Goal: Task Accomplishment & Management: Complete application form

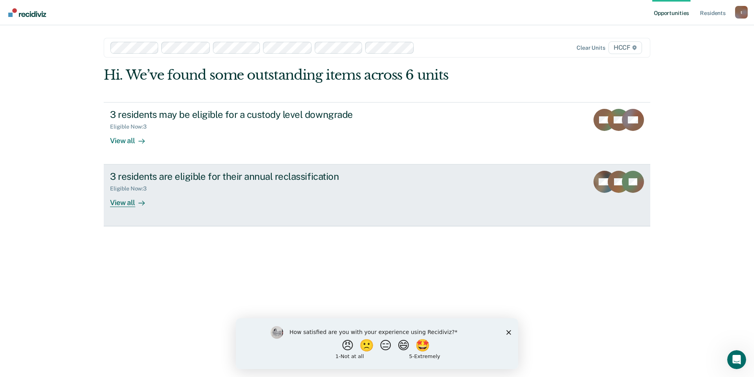
click at [158, 188] on div "Eligible Now : 3" at bounding box center [248, 187] width 277 height 10
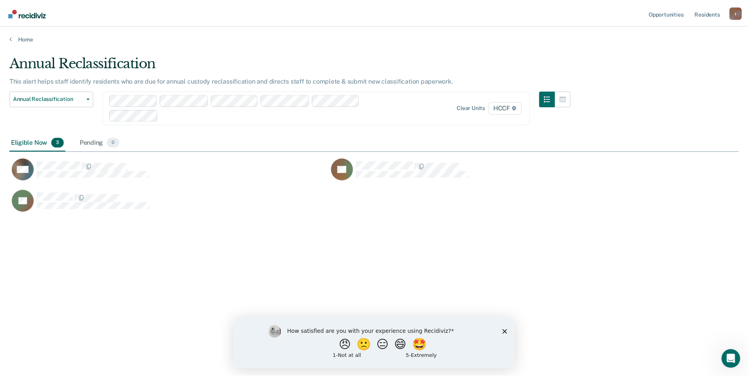
scroll to position [257, 729]
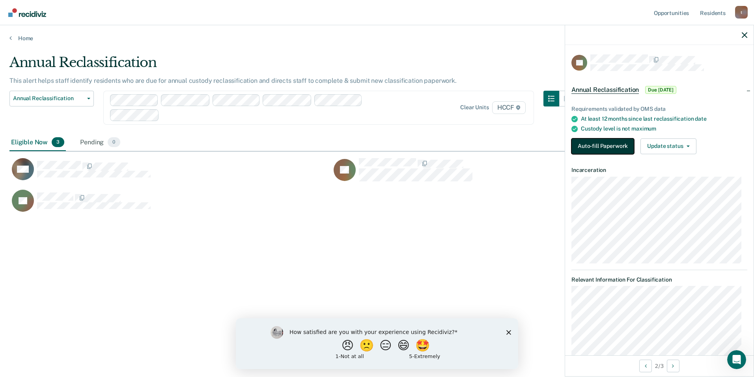
click at [590, 142] on button "Auto-fill Paperwork" at bounding box center [602, 146] width 63 height 16
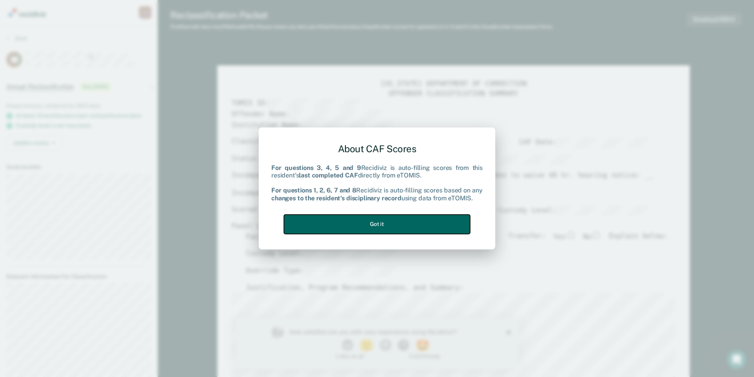
click at [396, 223] on button "Got it" at bounding box center [377, 223] width 186 height 19
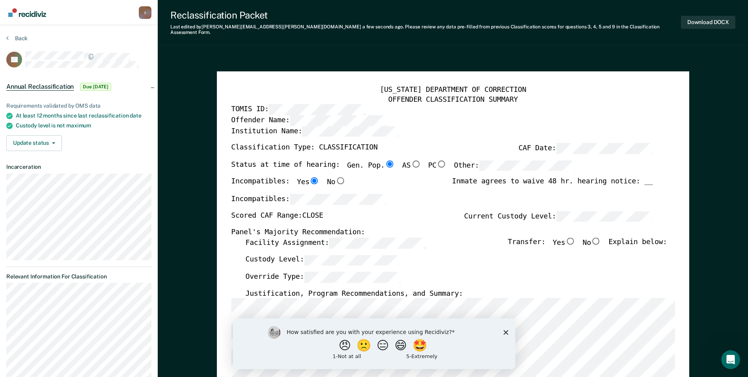
click at [599, 237] on input "No" at bounding box center [596, 240] width 10 height 7
type textarea "x"
radio input "true"
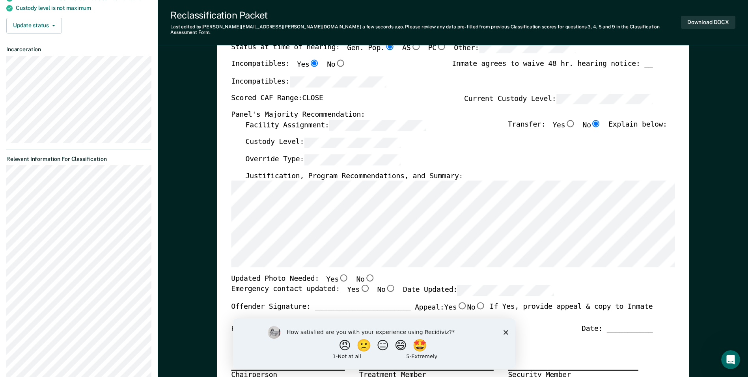
scroll to position [118, 0]
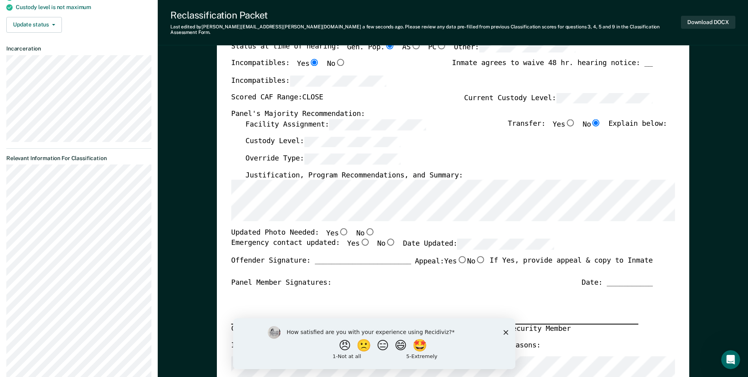
click at [364, 228] on input "No" at bounding box center [369, 231] width 10 height 7
type textarea "x"
radio input "true"
click at [359, 238] on input "Yes" at bounding box center [364, 241] width 10 height 7
type textarea "x"
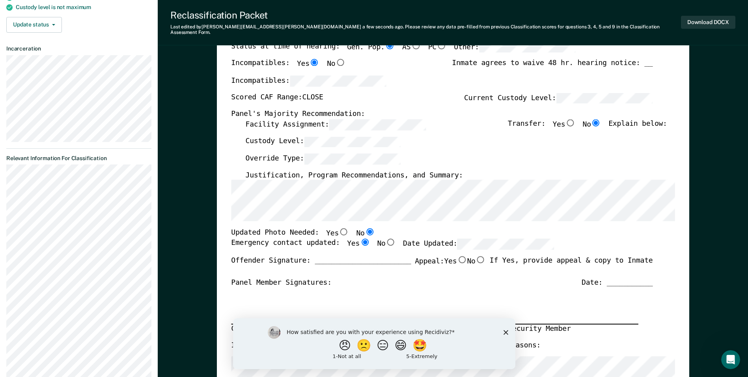
radio input "true"
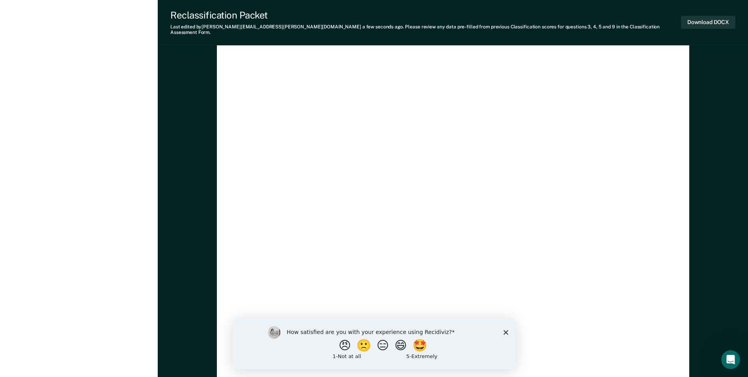
scroll to position [2247, 0]
click at [506, 333] on icon "Close survey" at bounding box center [505, 331] width 5 height 5
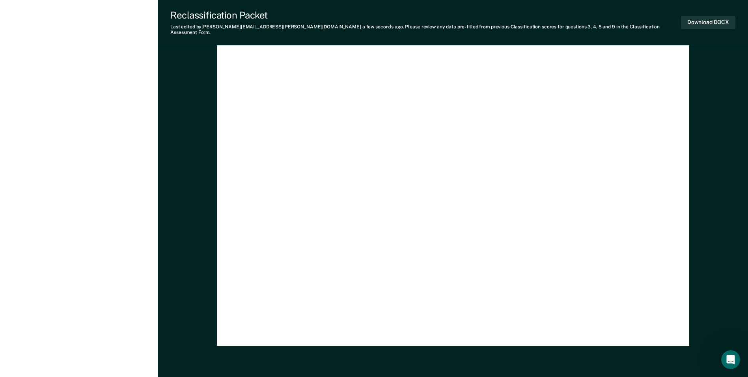
scroll to position [2286, 0]
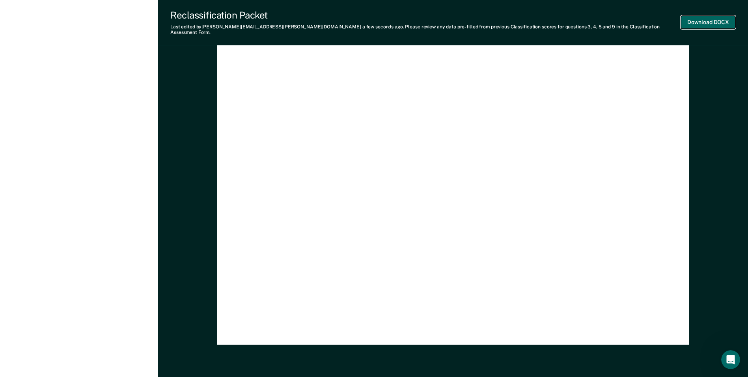
click at [723, 16] on button "Download DOCX" at bounding box center [708, 22] width 54 height 13
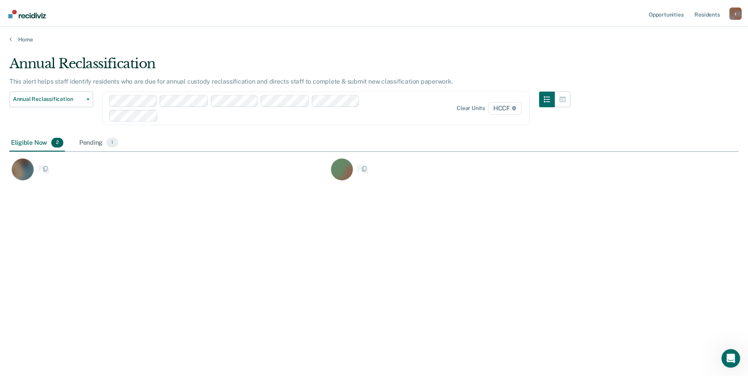
scroll to position [257, 729]
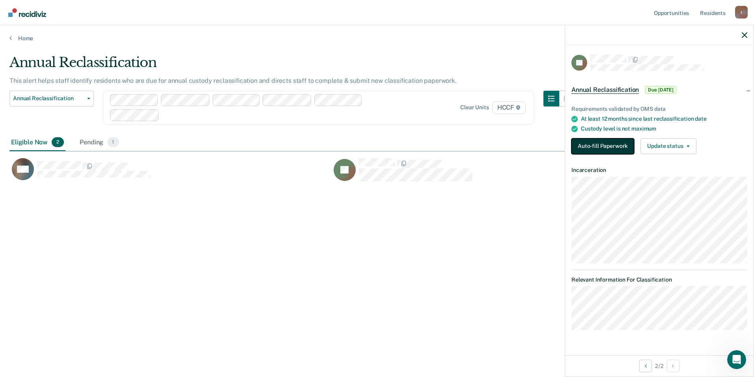
click at [595, 143] on button "Auto-fill Paperwork" at bounding box center [602, 146] width 63 height 16
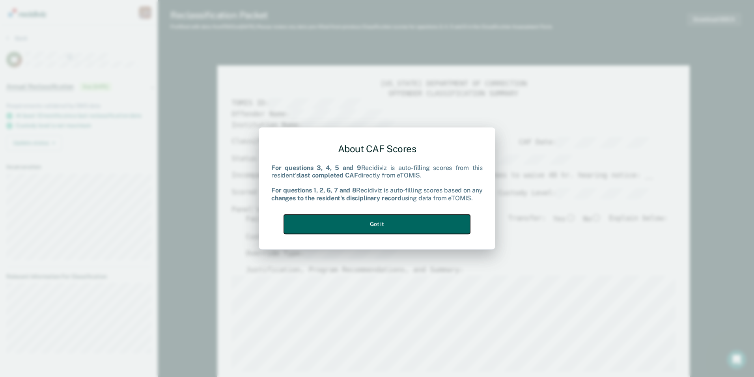
click at [382, 223] on button "Got it" at bounding box center [377, 223] width 186 height 19
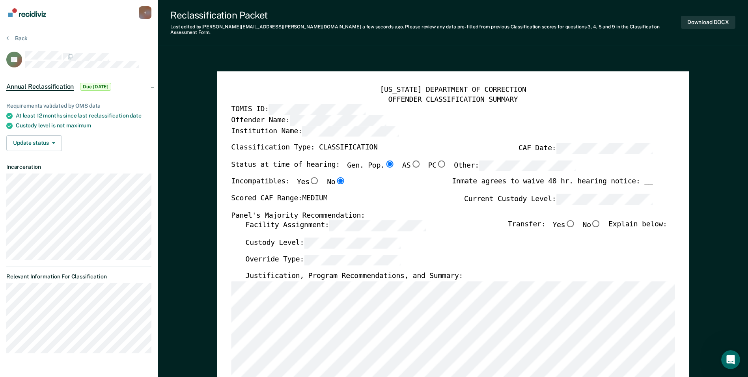
click at [600, 222] on input "No" at bounding box center [596, 223] width 10 height 7
type textarea "x"
radio input "true"
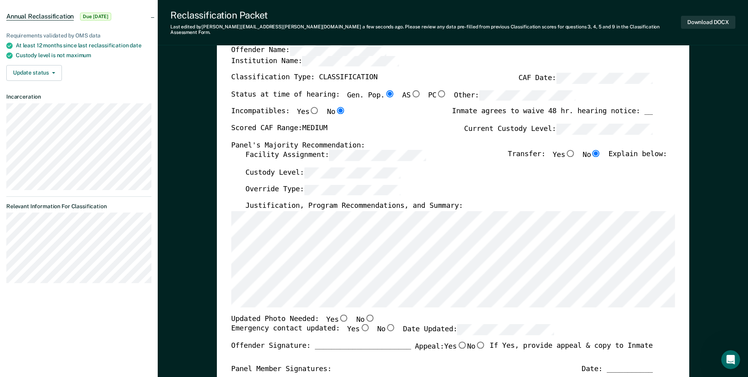
scroll to position [79, 0]
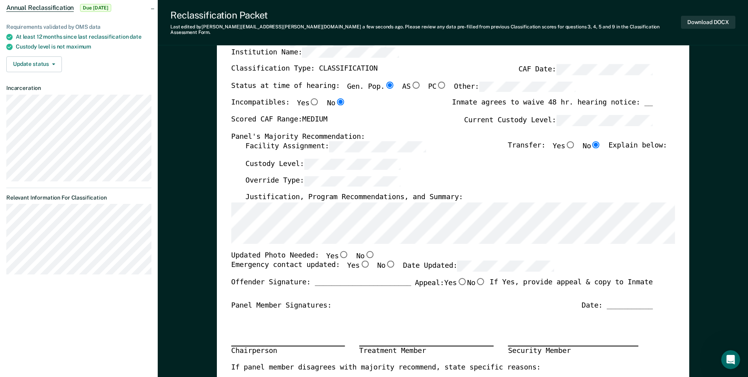
click at [364, 251] on input "No" at bounding box center [369, 254] width 10 height 7
type textarea "x"
radio input "true"
click at [359, 261] on input "Yes" at bounding box center [364, 264] width 10 height 7
type textarea "x"
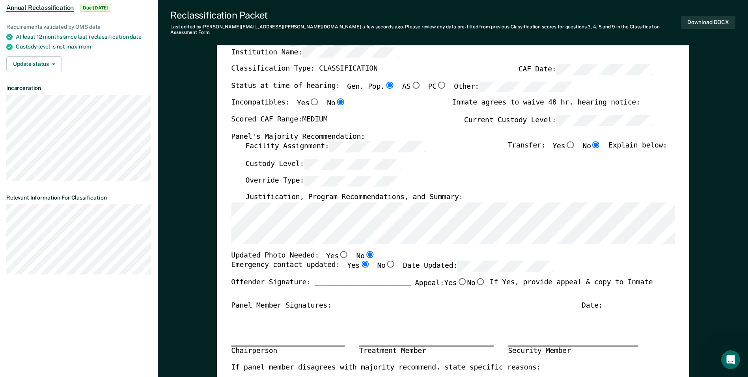
radio input "true"
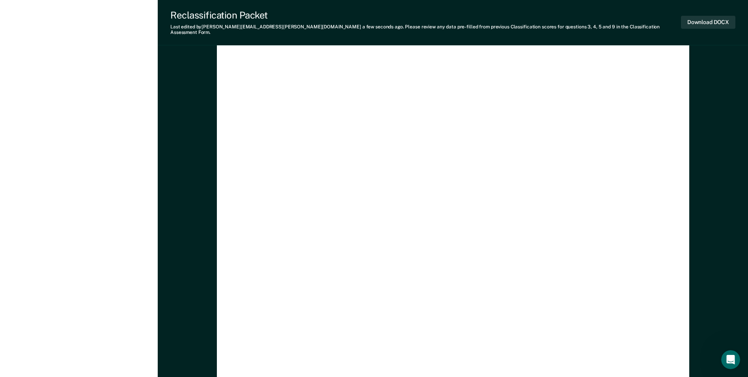
scroll to position [2292, 0]
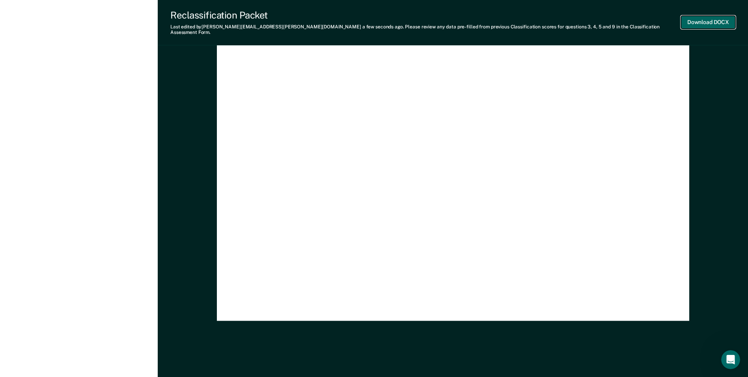
click at [706, 17] on button "Download DOCX" at bounding box center [708, 22] width 54 height 13
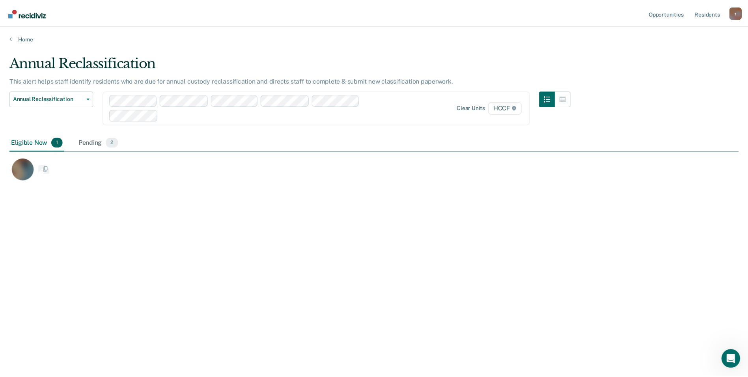
scroll to position [257, 729]
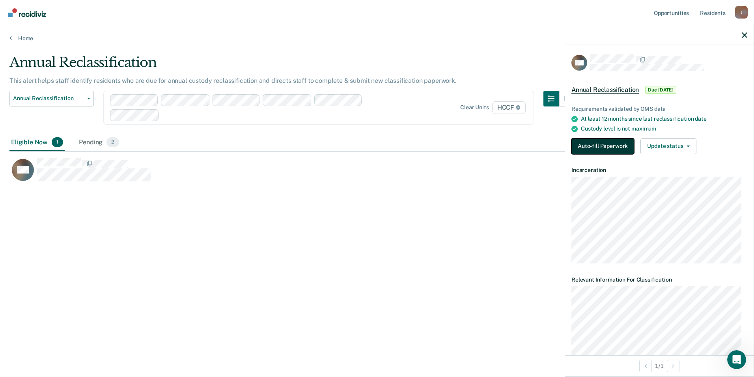
click at [603, 145] on button "Auto-fill Paperwork" at bounding box center [602, 146] width 63 height 16
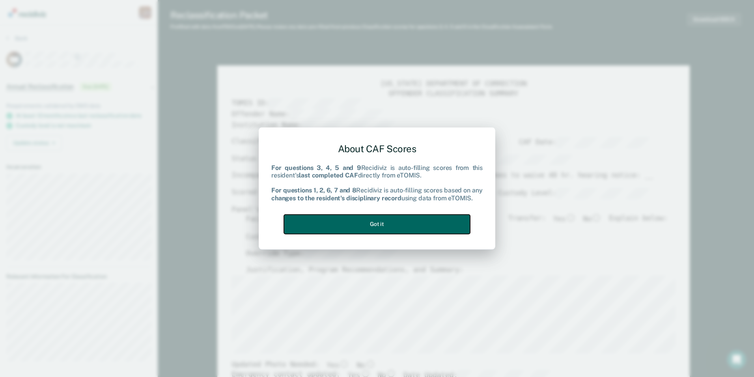
click at [410, 226] on button "Got it" at bounding box center [377, 223] width 186 height 19
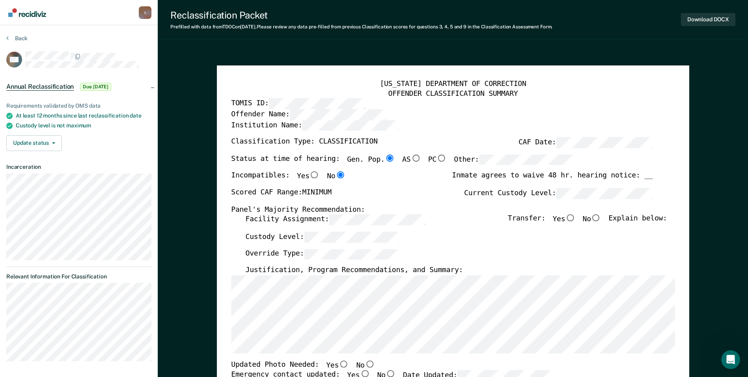
click at [601, 220] on input "No" at bounding box center [596, 217] width 10 height 7
type textarea "x"
radio input "true"
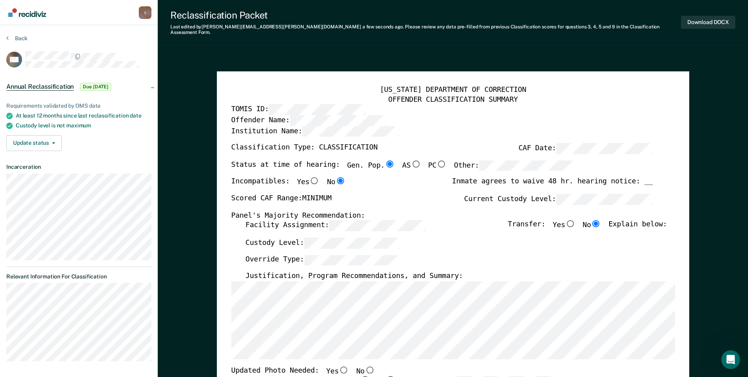
scroll to position [39, 0]
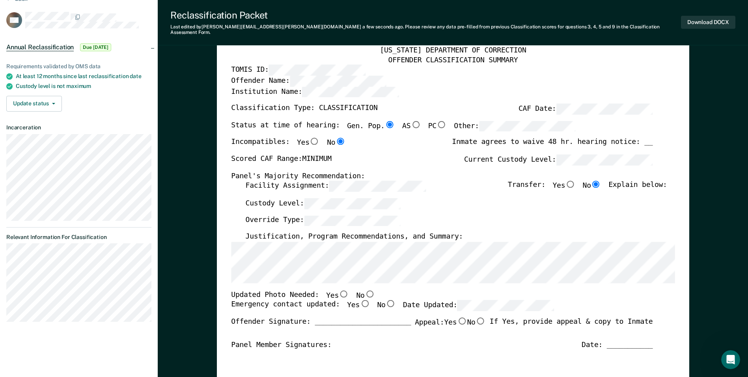
click at [364, 290] on input "No" at bounding box center [369, 293] width 10 height 7
type textarea "x"
radio input "true"
click at [359, 301] on input "Yes" at bounding box center [364, 303] width 10 height 7
type textarea "x"
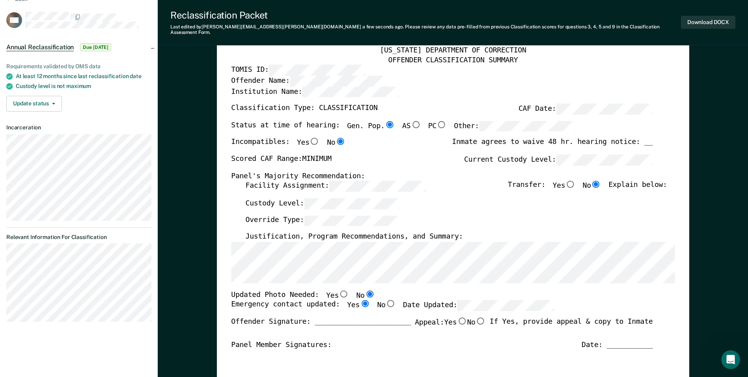
radio input "true"
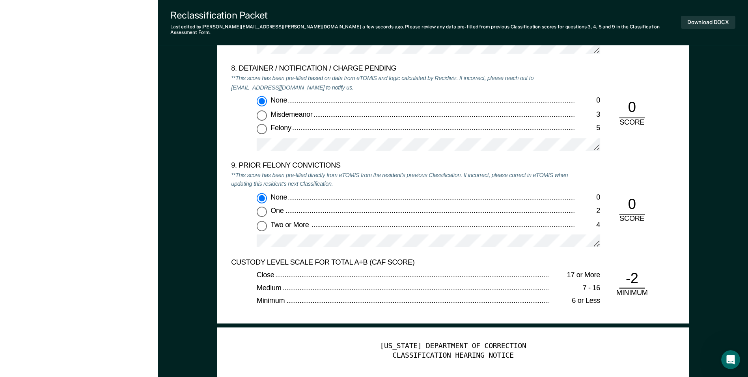
scroll to position [1655, 0]
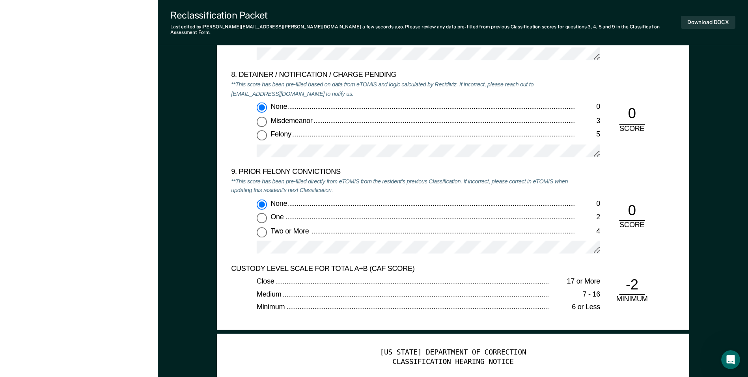
click at [262, 227] on input "Two or More 4" at bounding box center [262, 232] width 10 height 10
type textarea "x"
radio input "false"
radio input "true"
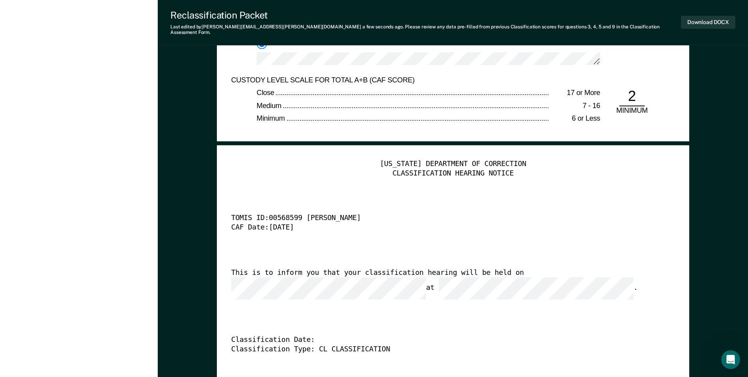
scroll to position [1771, 0]
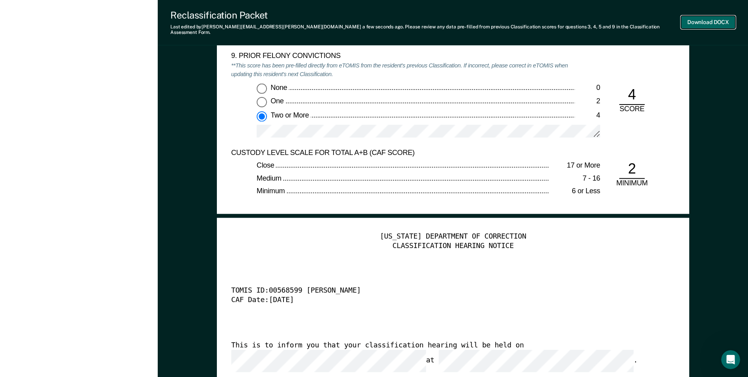
click at [694, 20] on button "Download DOCX" at bounding box center [708, 22] width 54 height 13
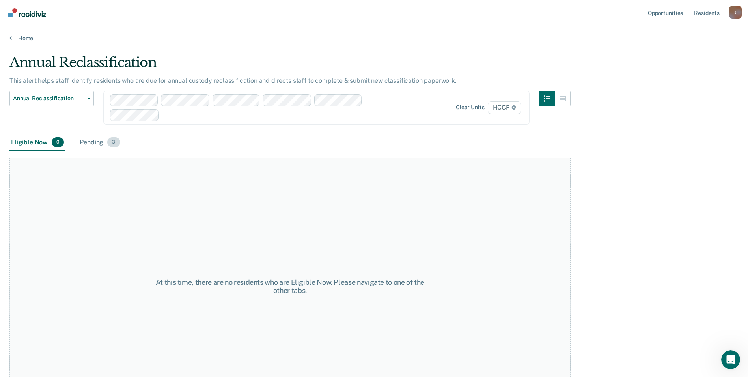
click at [89, 145] on div "Pending 3" at bounding box center [99, 142] width 43 height 17
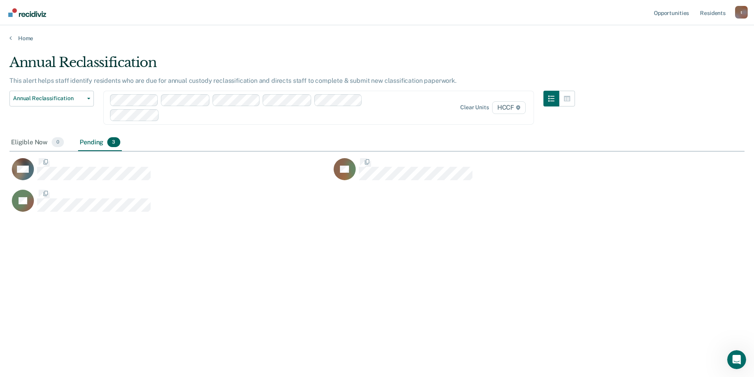
scroll to position [257, 729]
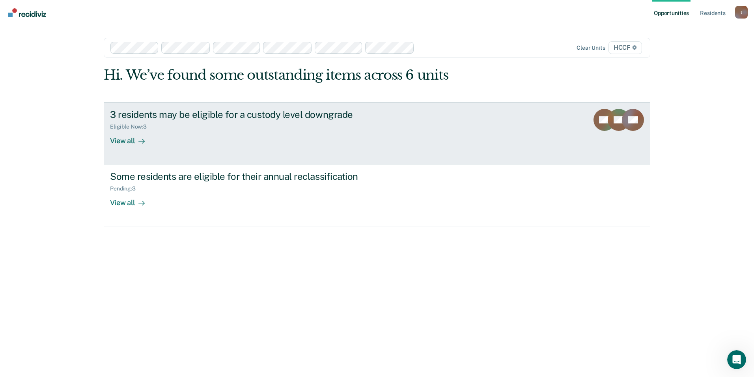
click at [212, 129] on div "Eligible Now : 3" at bounding box center [248, 125] width 277 height 10
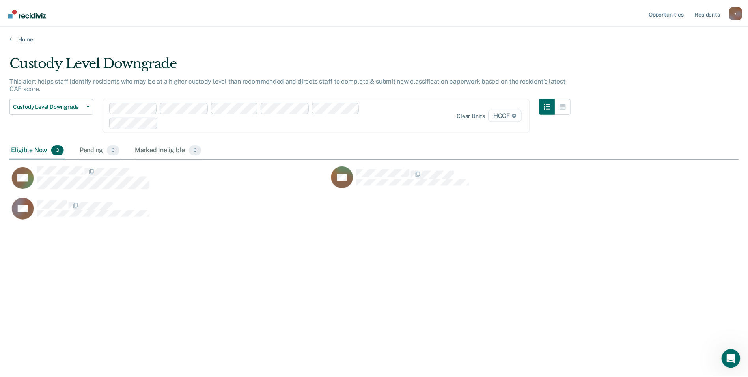
scroll to position [257, 729]
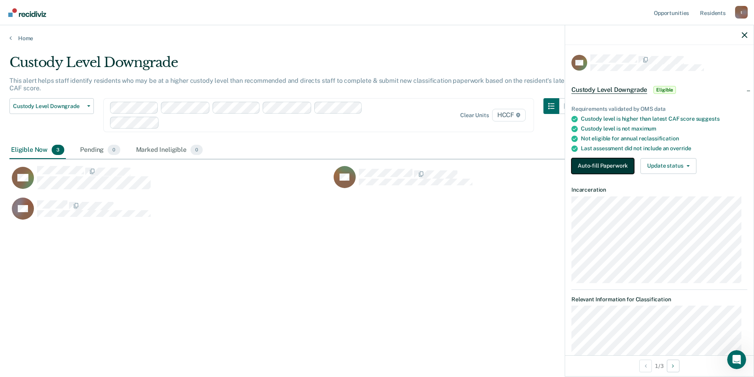
click at [596, 165] on button "Auto-fill Paperwork" at bounding box center [602, 166] width 63 height 16
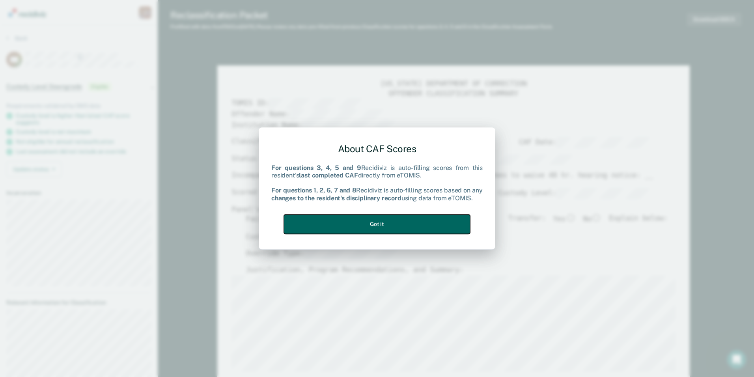
click at [376, 226] on button "Got it" at bounding box center [377, 223] width 186 height 19
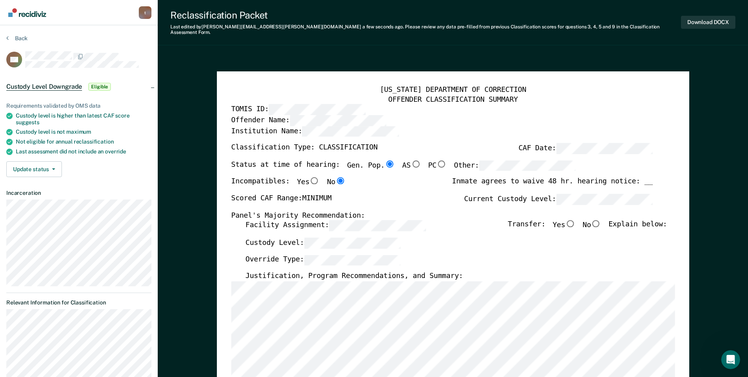
click at [601, 220] on input "No" at bounding box center [596, 223] width 10 height 7
type textarea "x"
radio input "true"
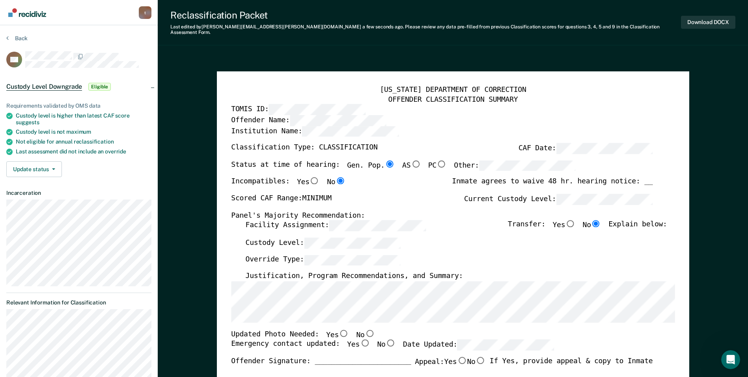
click at [364, 329] on input "No" at bounding box center [369, 332] width 10 height 7
type textarea "x"
radio input "true"
click at [359, 339] on input "Yes" at bounding box center [364, 342] width 10 height 7
type textarea "x"
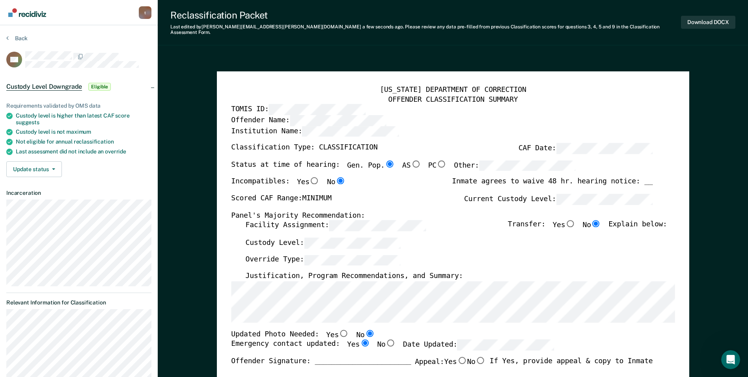
radio input "true"
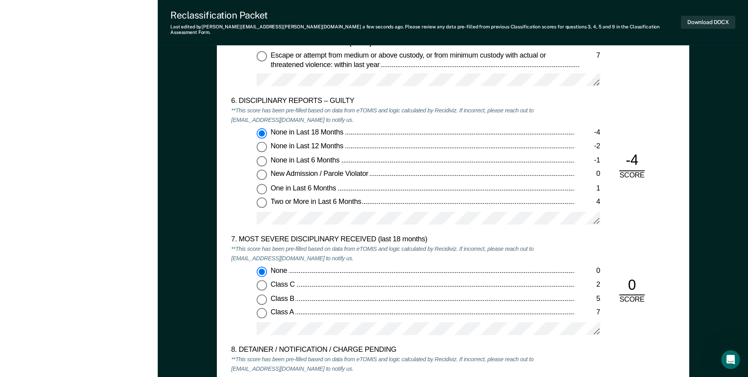
scroll to position [1379, 0]
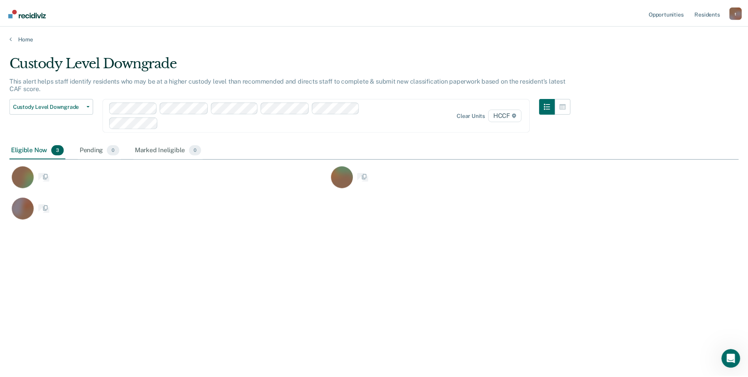
scroll to position [257, 729]
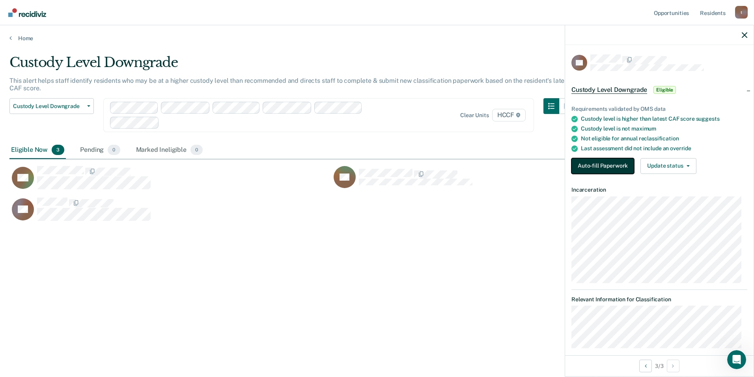
click at [601, 165] on button "Auto-fill Paperwork" at bounding box center [602, 166] width 63 height 16
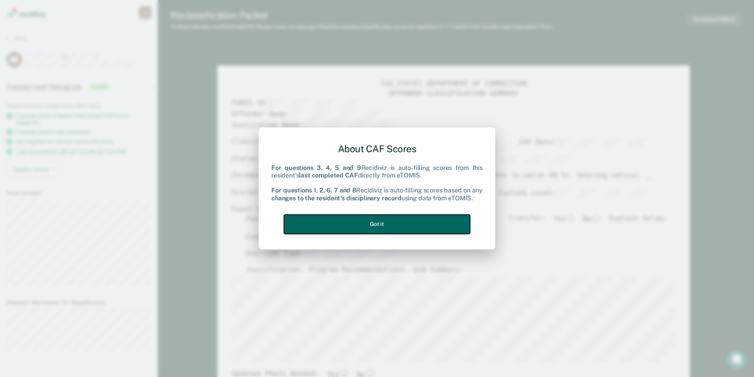
click at [387, 225] on button "Got it" at bounding box center [377, 223] width 186 height 19
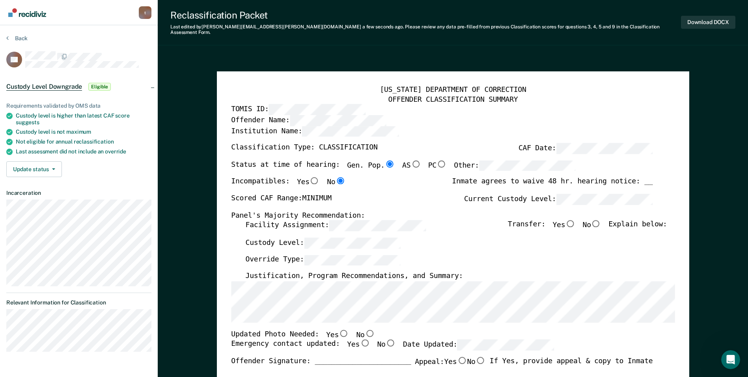
click at [364, 329] on input "No" at bounding box center [369, 332] width 10 height 7
type textarea "x"
radio input "true"
click at [359, 339] on input "Yes" at bounding box center [364, 342] width 10 height 7
type textarea "x"
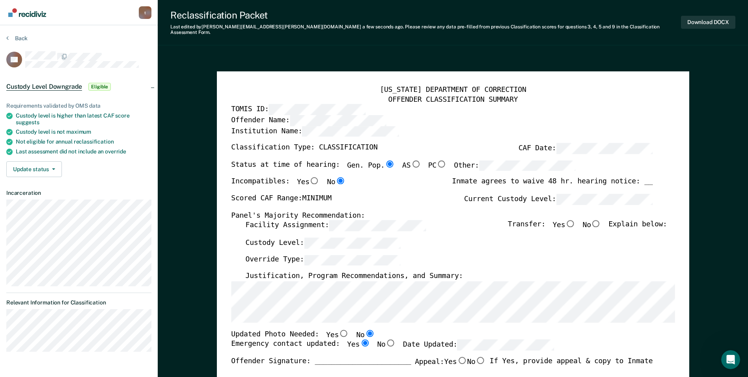
radio input "true"
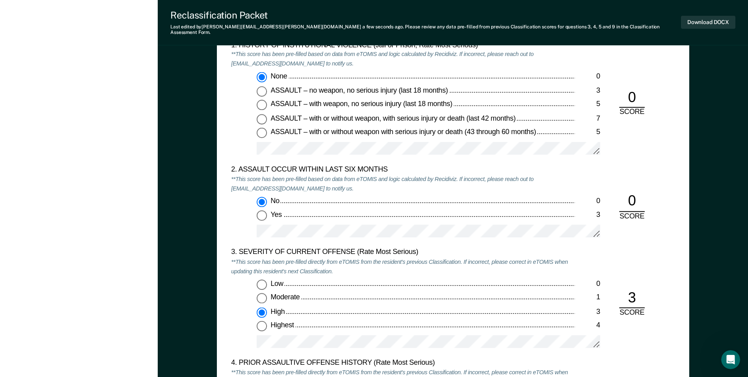
scroll to position [788, 0]
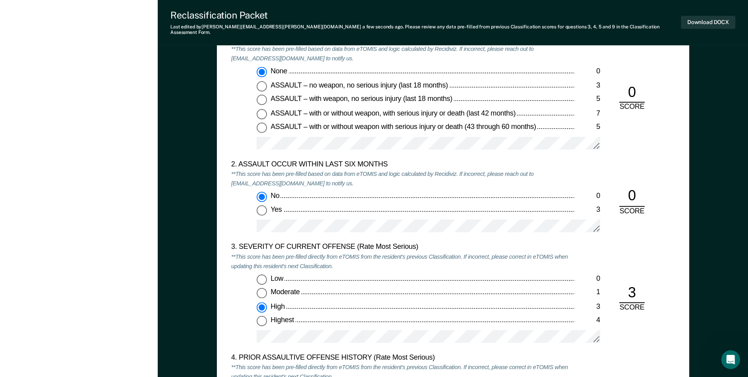
click at [263, 316] on input "Highest 4" at bounding box center [262, 321] width 10 height 10
type textarea "x"
radio input "false"
radio input "true"
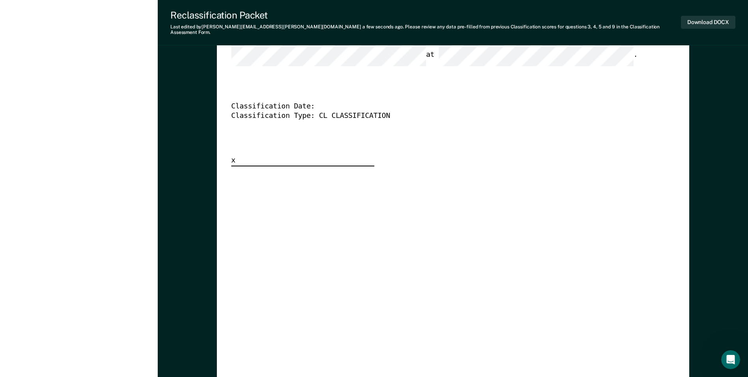
scroll to position [2056, 0]
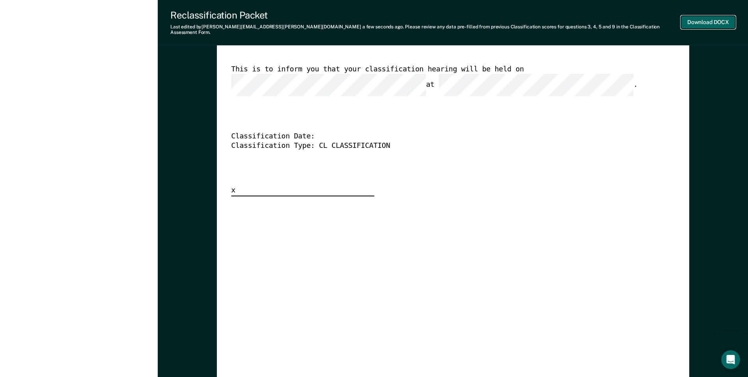
click at [712, 20] on button "Download DOCX" at bounding box center [708, 22] width 54 height 13
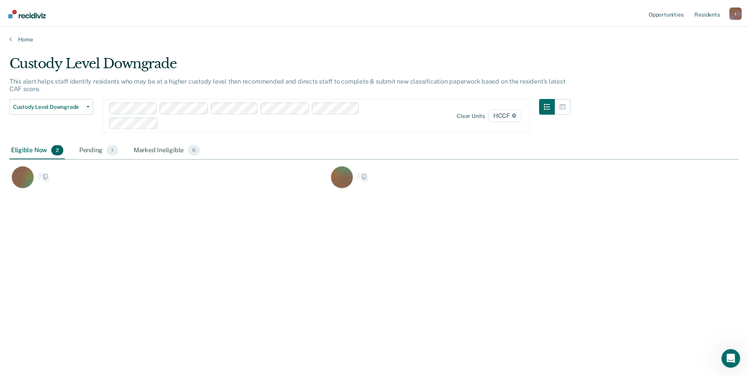
scroll to position [257, 729]
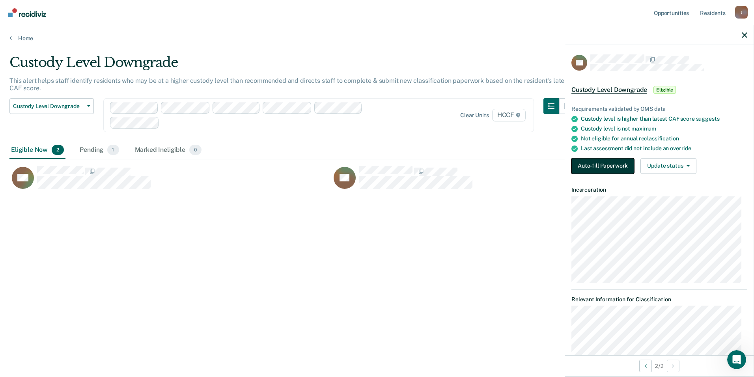
click at [596, 169] on button "Auto-fill Paperwork" at bounding box center [602, 166] width 63 height 16
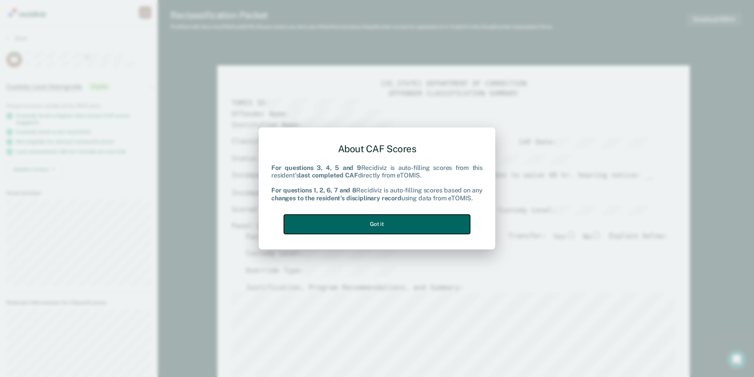
click at [376, 225] on button "Got it" at bounding box center [377, 223] width 186 height 19
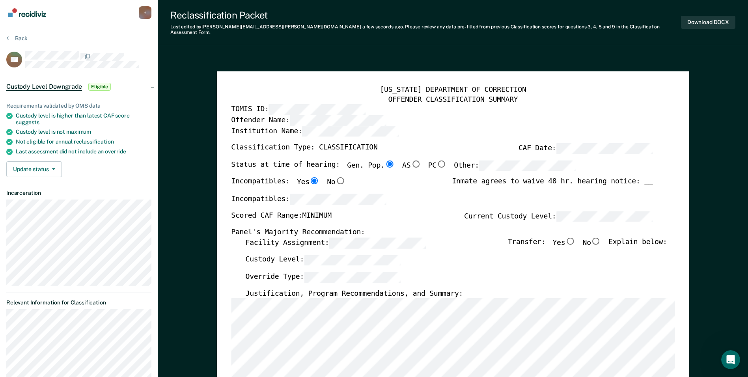
click at [599, 237] on input "No" at bounding box center [596, 240] width 10 height 7
type textarea "x"
radio input "true"
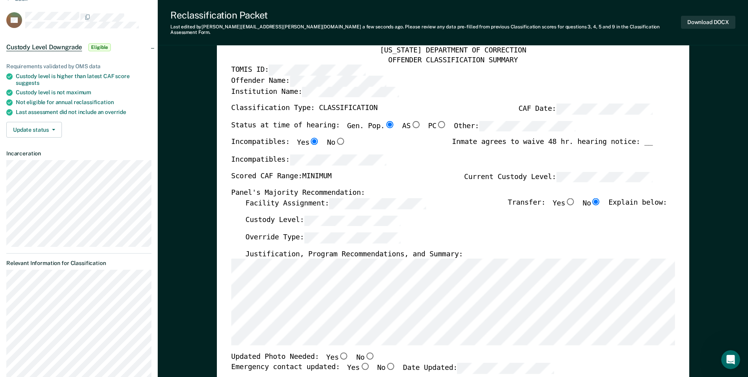
scroll to position [79, 0]
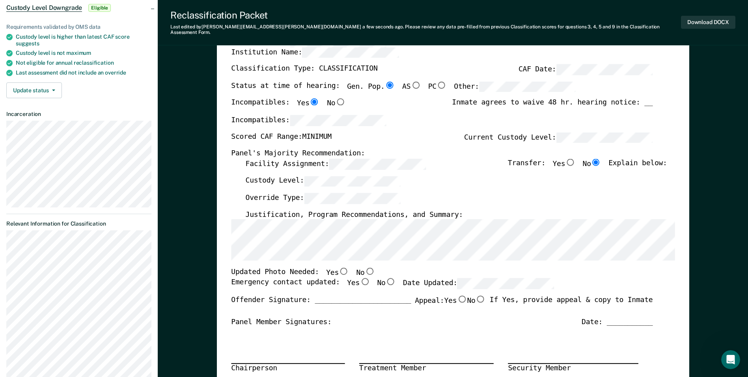
click at [364, 268] on input "No" at bounding box center [369, 271] width 10 height 7
type textarea "x"
radio input "true"
click at [359, 278] on input "Yes" at bounding box center [364, 281] width 10 height 7
type textarea "x"
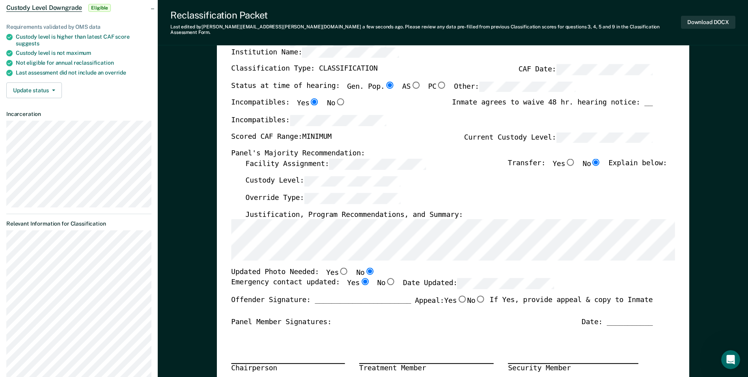
radio input "true"
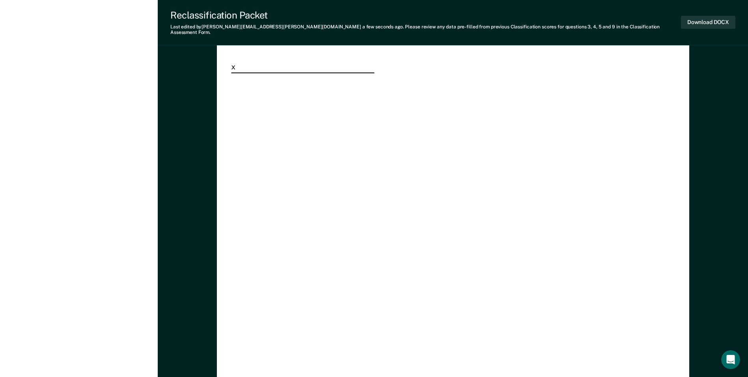
scroll to position [2284, 0]
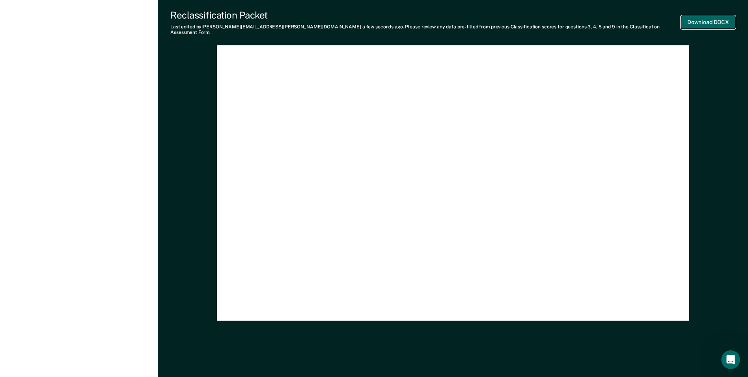
click at [725, 19] on button "Download DOCX" at bounding box center [708, 22] width 54 height 13
type textarea "x"
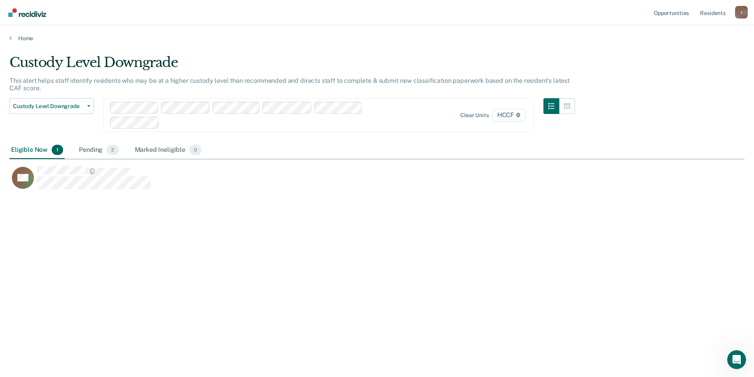
scroll to position [257, 729]
